Goal: Find specific page/section: Find specific page/section

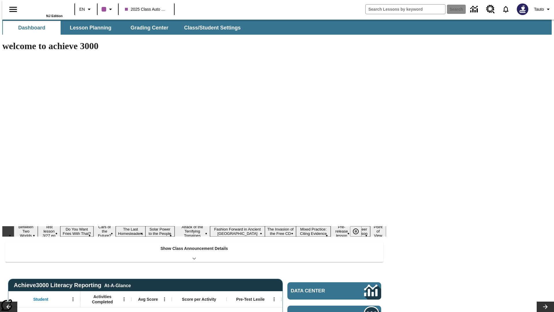
type input "-1"
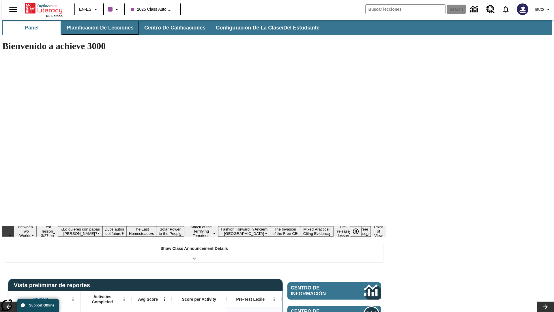
click at [97, 28] on button "Planificación de lecciones" at bounding box center [100, 28] width 77 height 14
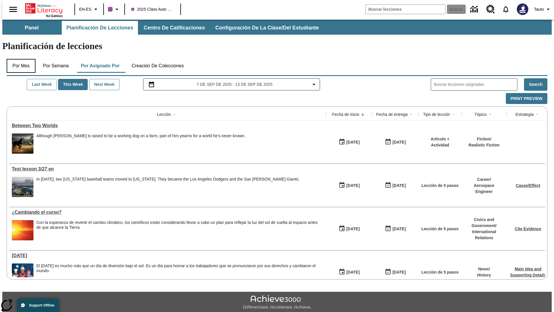
click at [19, 59] on button "Por mes" at bounding box center [21, 66] width 29 height 14
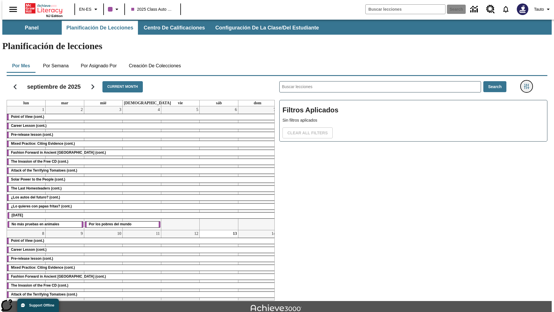
click at [528, 84] on icon "Menú lateral de filtros" at bounding box center [526, 86] width 5 height 5
